Goal: Information Seeking & Learning: Learn about a topic

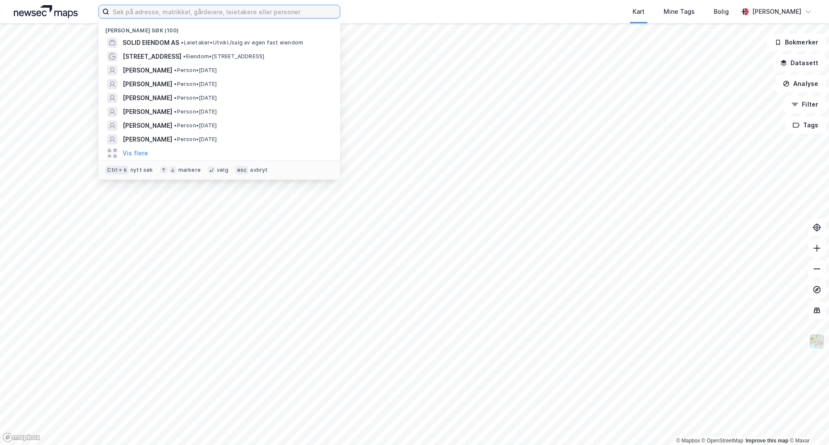
click at [194, 10] on input at bounding box center [224, 11] width 231 height 13
paste input "Frydenlund Handelseiendom Narvik AS"
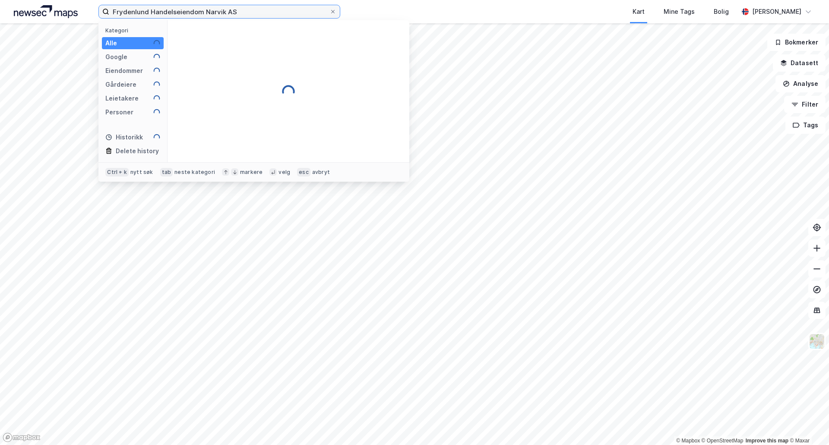
type input "Frydenlund Handelseiendom Narvik AS"
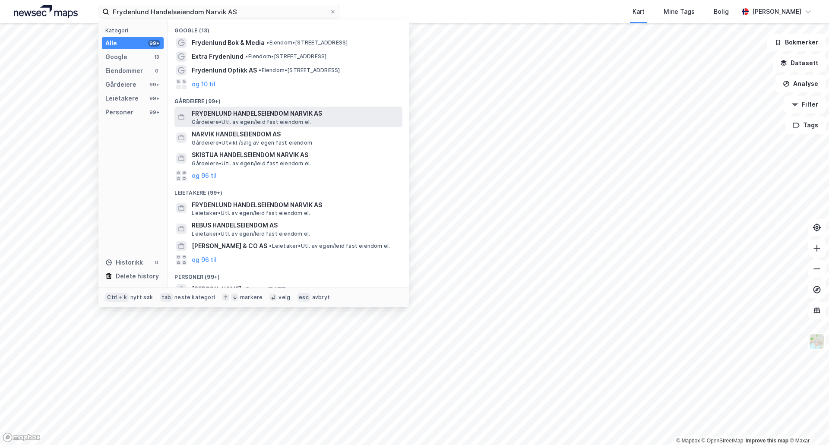
click at [258, 111] on span "FRYDENLUND HANDELSEIENDOM NARVIK AS" at bounding box center [295, 113] width 207 height 10
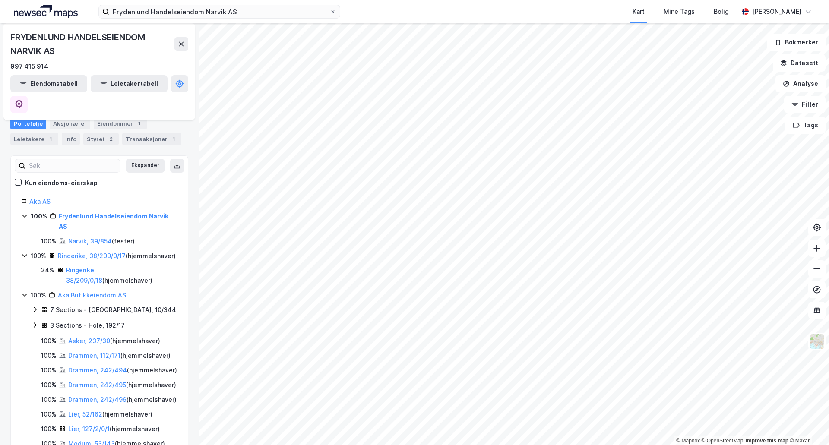
scroll to position [43, 0]
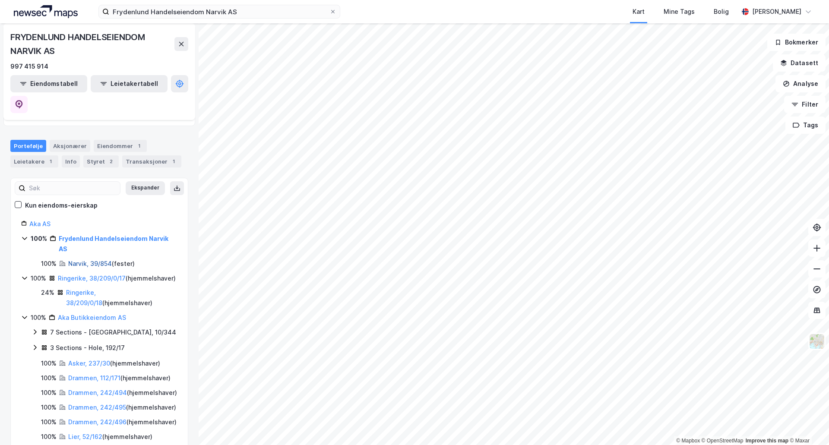
click at [76, 260] on link "Narvik, 39/854" at bounding box center [90, 263] width 44 height 7
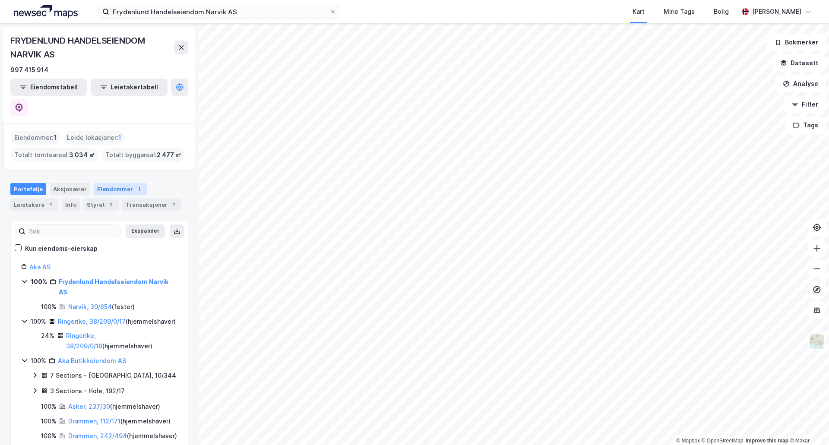
click at [128, 183] on div "Eiendommer 1" at bounding box center [120, 189] width 53 height 12
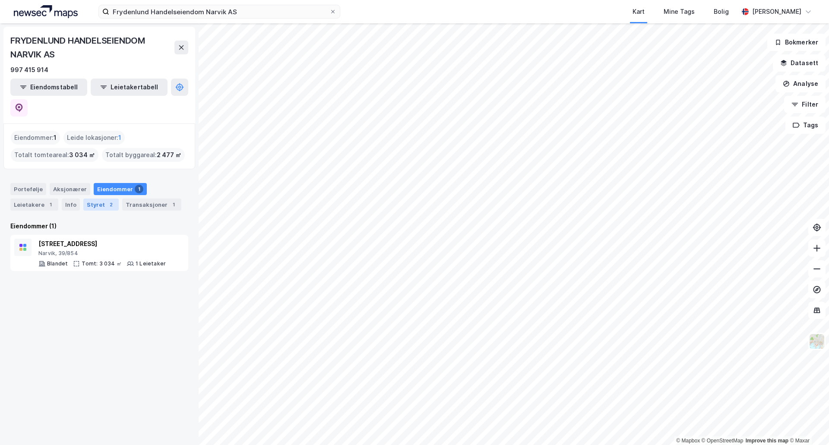
click at [99, 199] on div "Styret 2" at bounding box center [100, 205] width 35 height 12
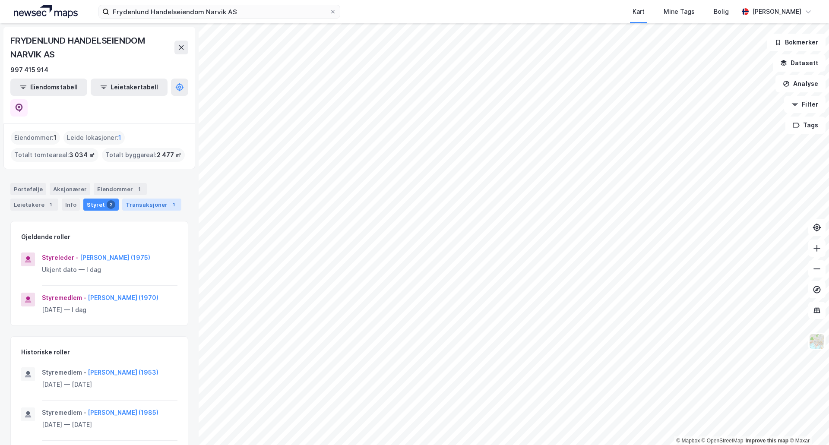
click at [153, 199] on div "Transaksjoner 1" at bounding box center [151, 205] width 59 height 12
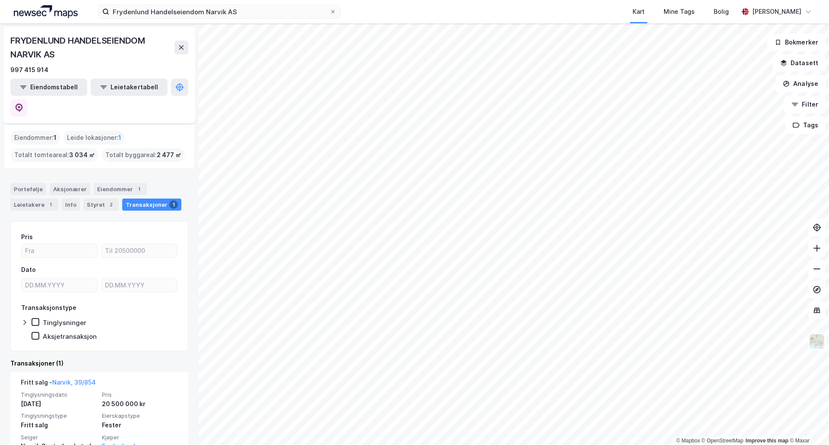
scroll to position [22, 0]
